Goal: Information Seeking & Learning: Learn about a topic

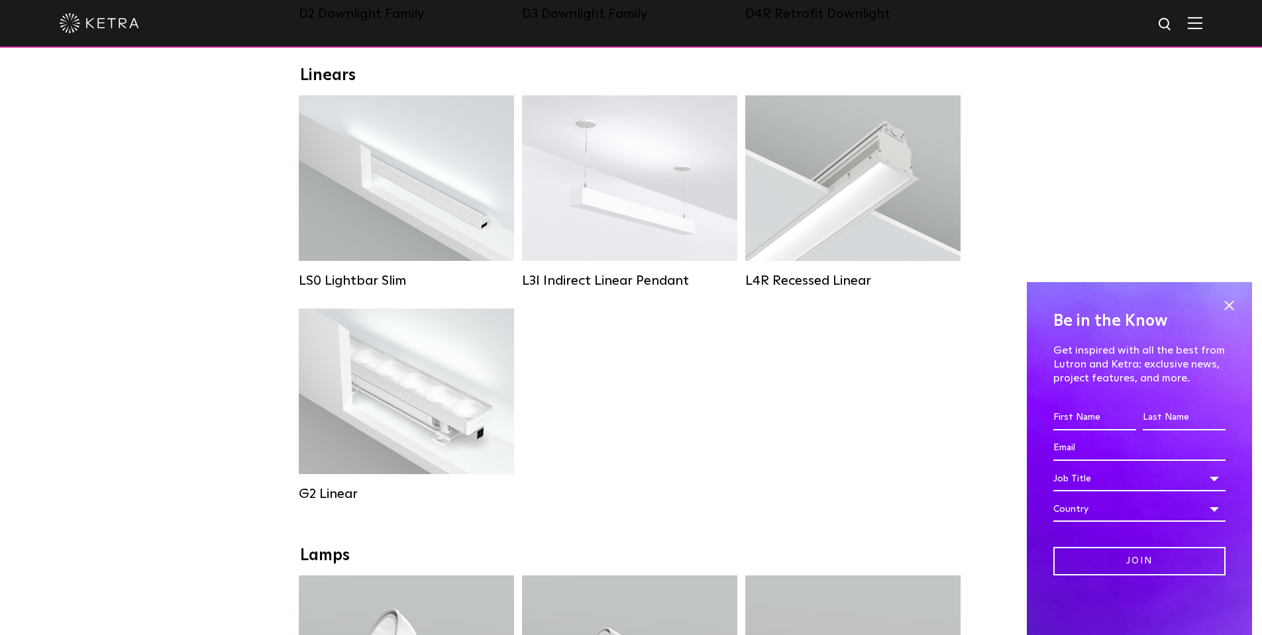
scroll to position [309, 0]
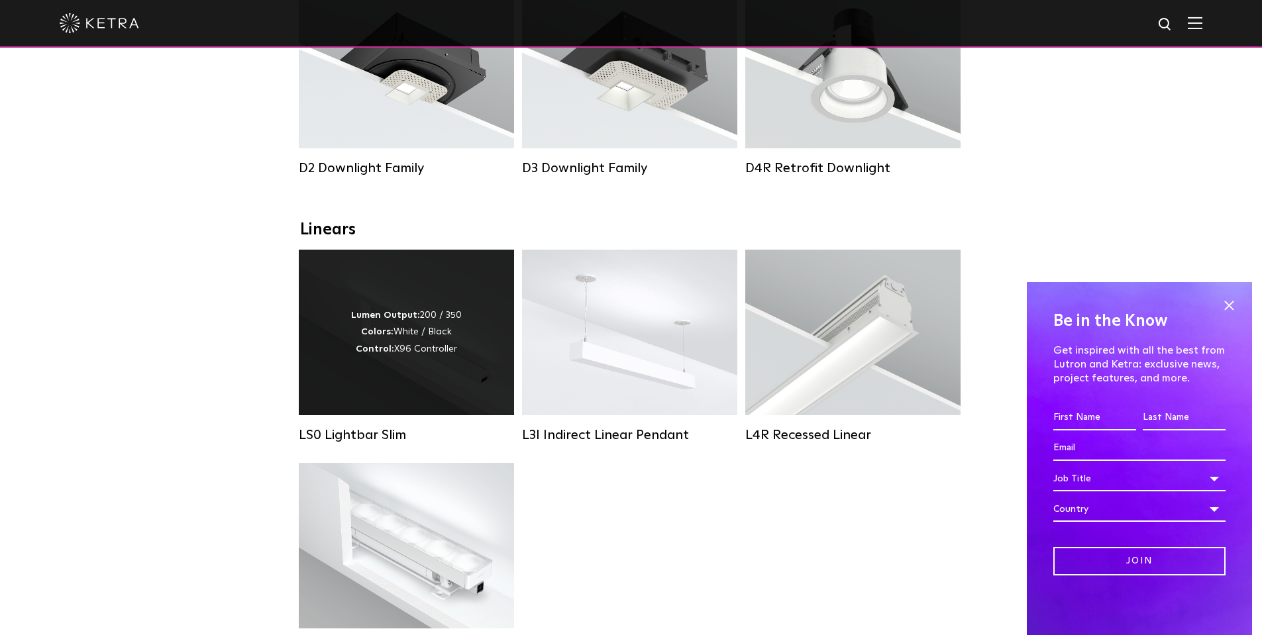
click at [393, 348] on div "Lumen Output: 200 / 350 Colors: White / Black Control: X96 Controller" at bounding box center [406, 332] width 111 height 50
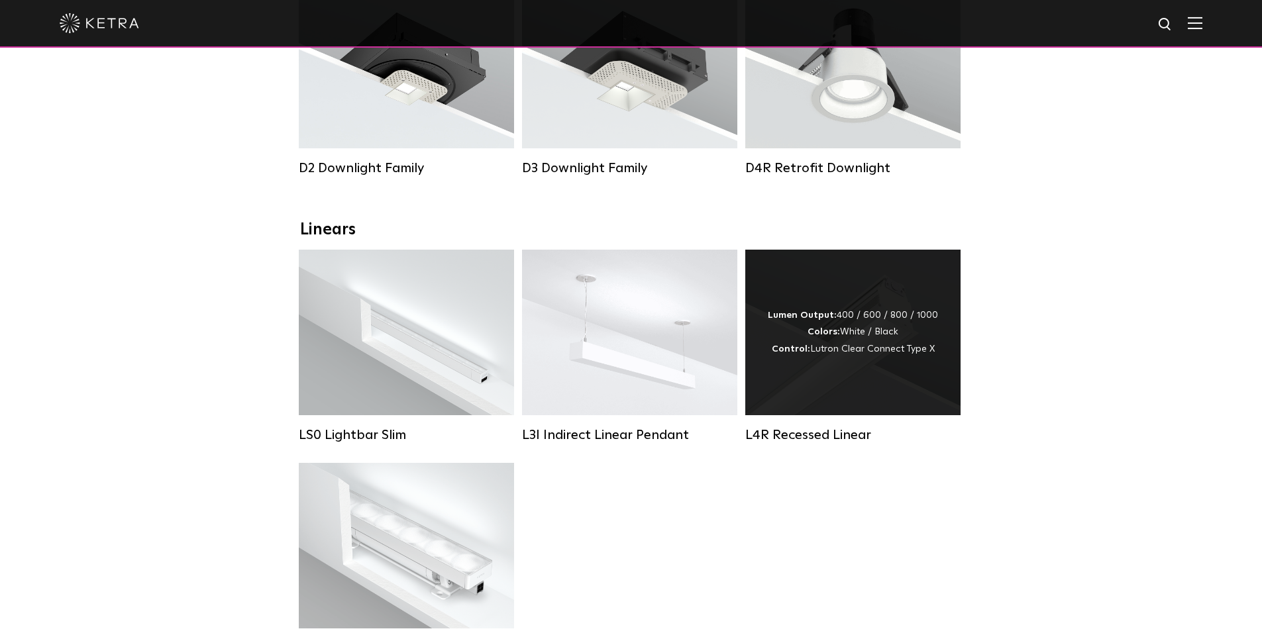
click at [771, 346] on div "Lumen Output: 400 / 600 / 800 / 1000 Colors: White / Black Control: Lutron Clea…" at bounding box center [853, 332] width 170 height 50
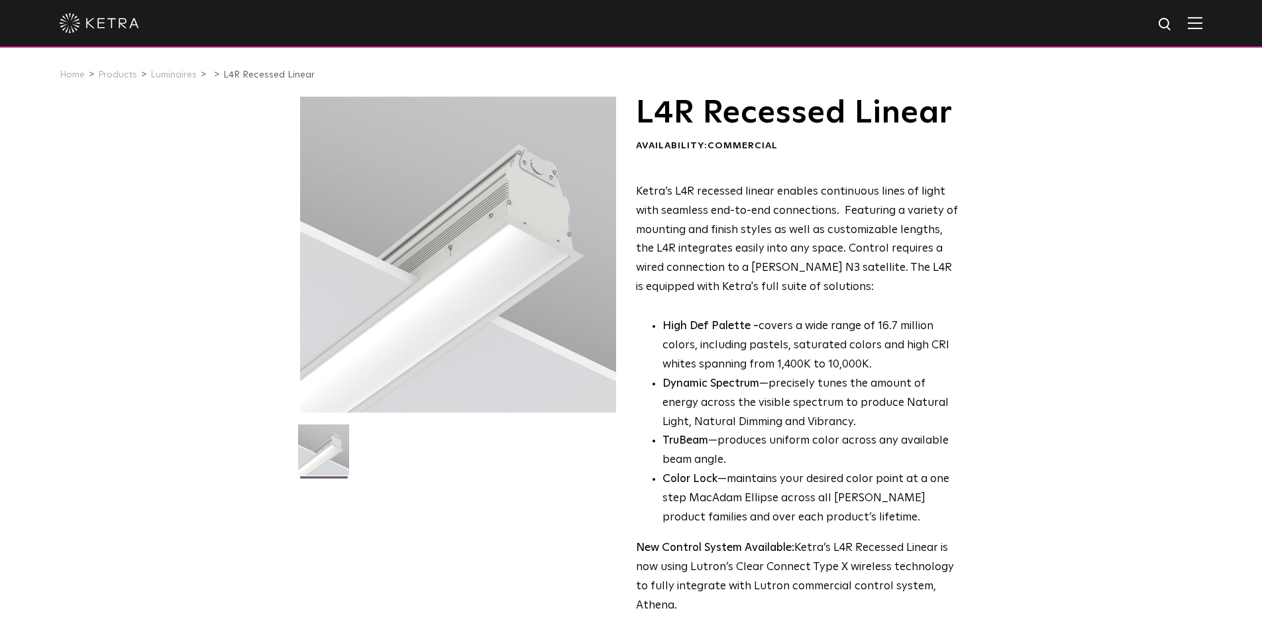
scroll to position [154, 0]
